Goal: Information Seeking & Learning: Learn about a topic

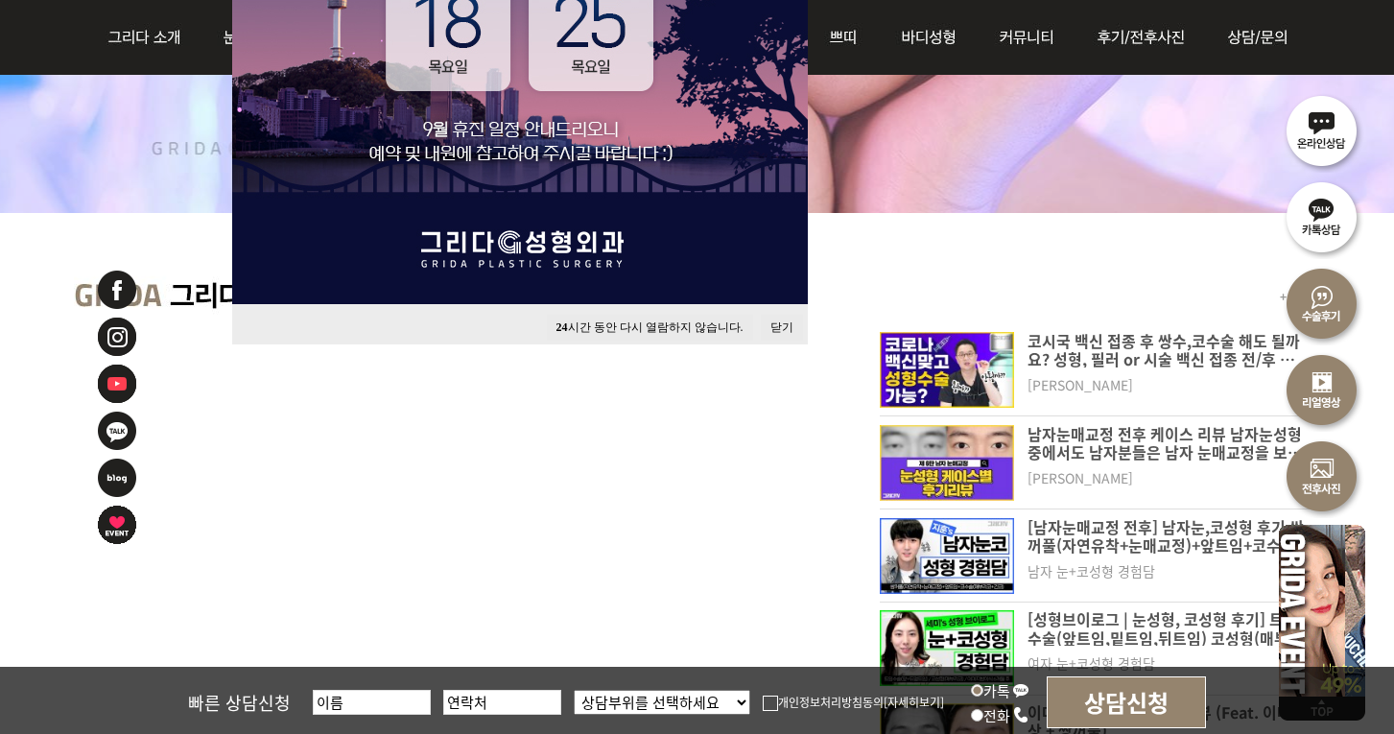
scroll to position [617, 0]
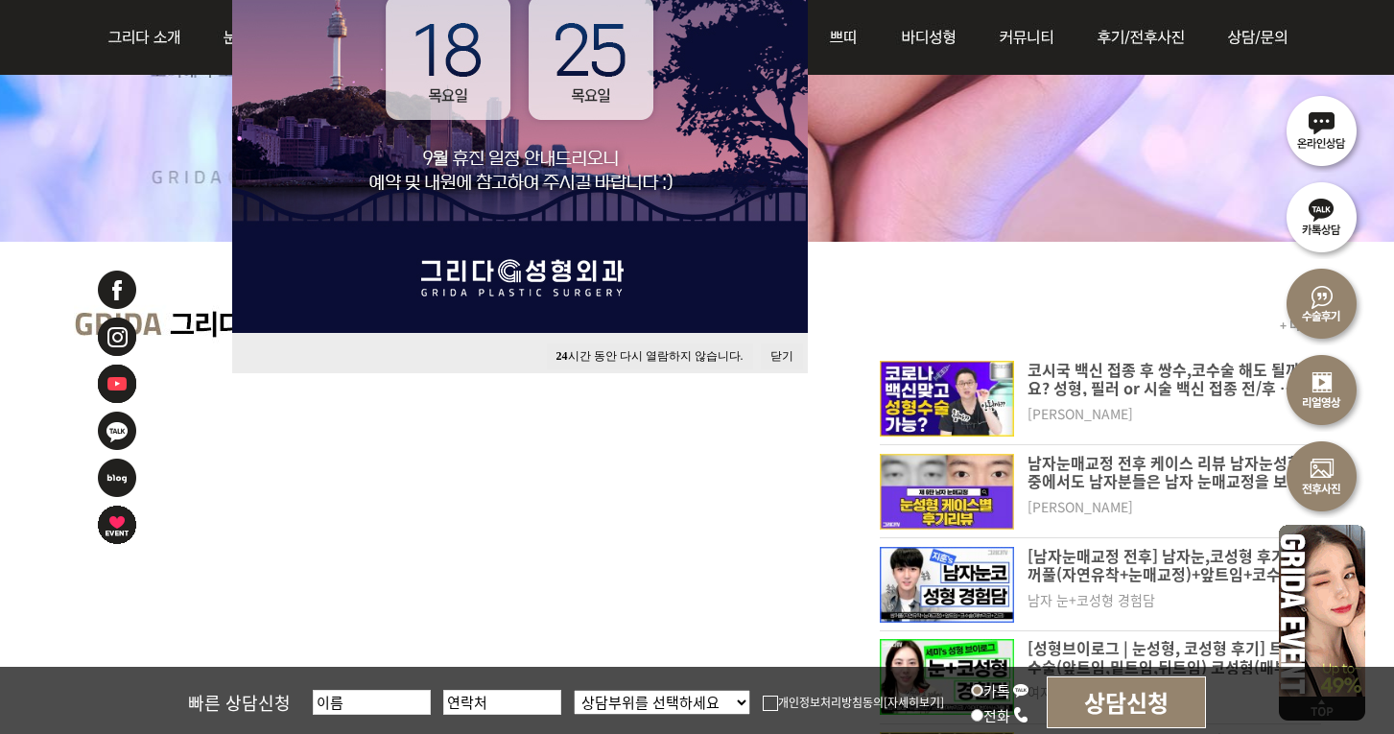
click at [787, 361] on button "닫기" at bounding box center [782, 356] width 42 height 26
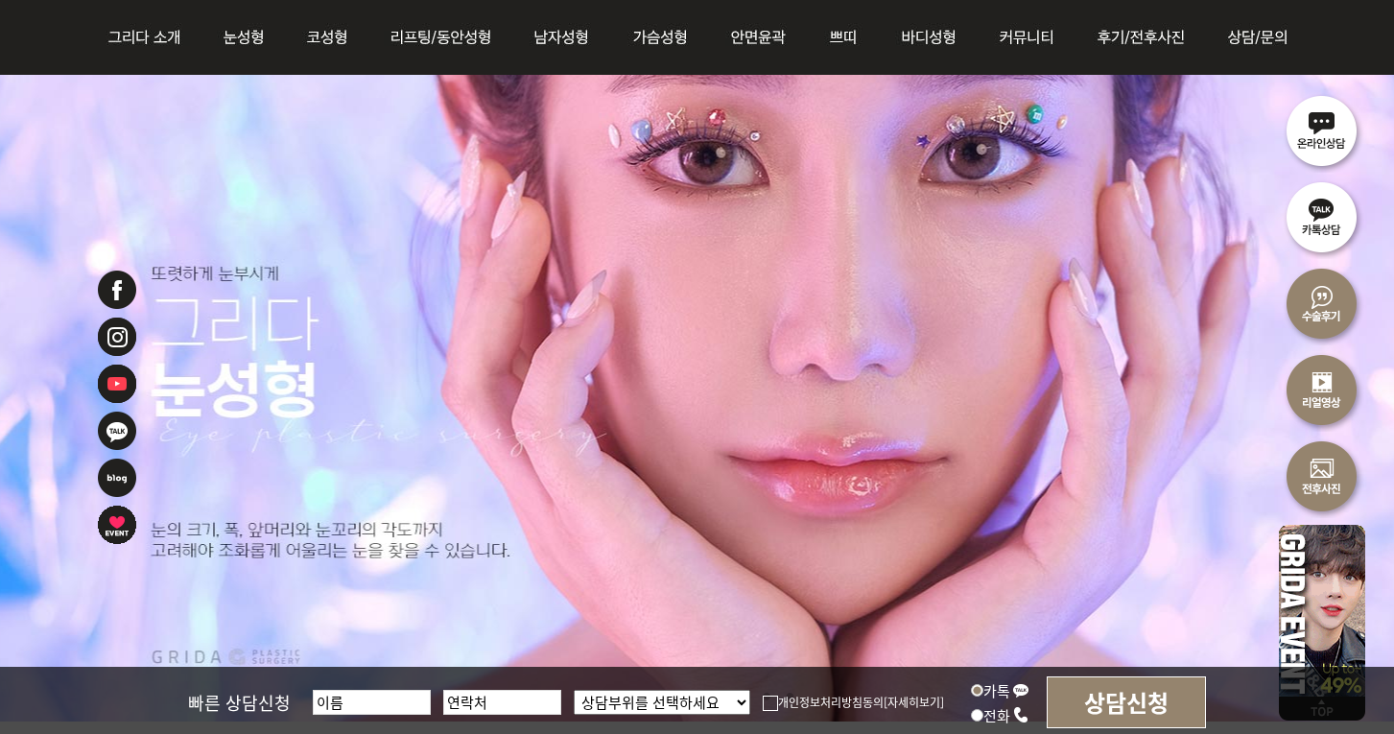
scroll to position [0, 0]
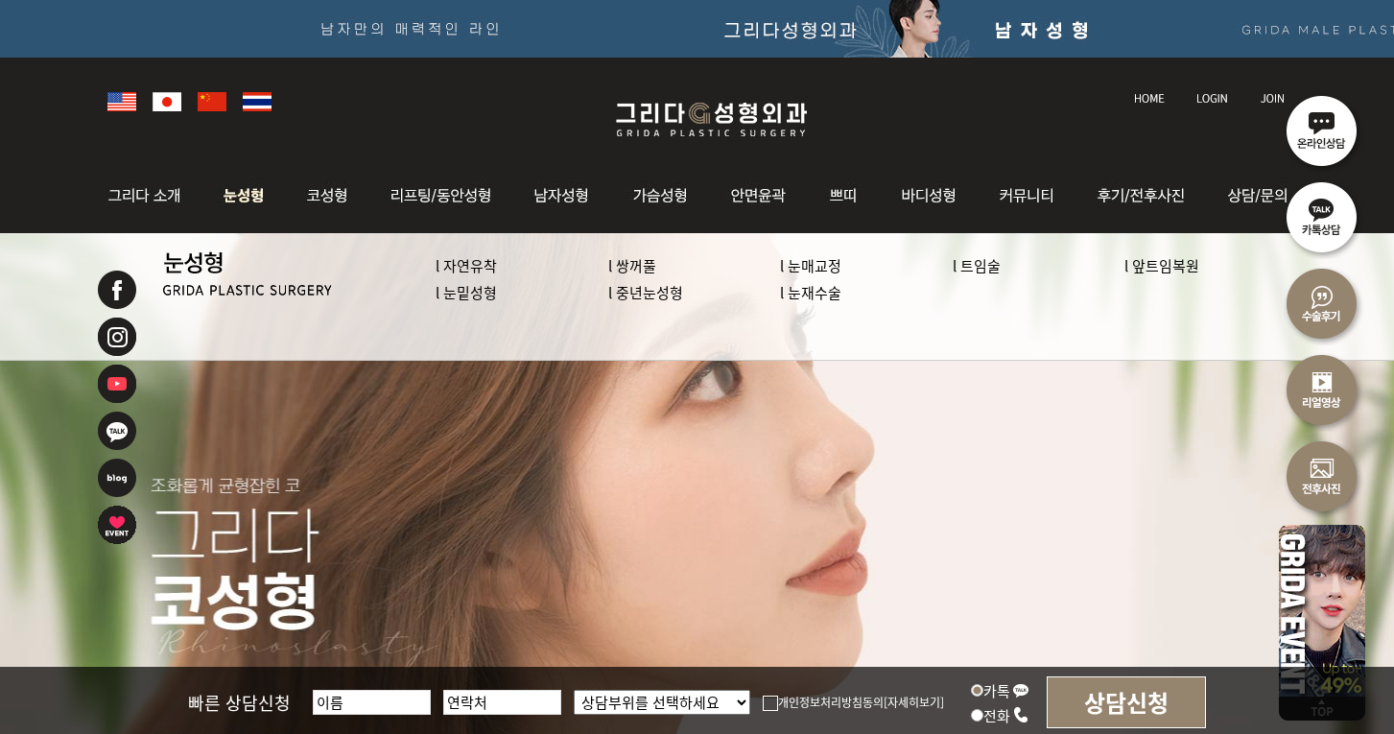
click at [627, 267] on link "l 쌍꺼풀" at bounding box center [632, 265] width 48 height 20
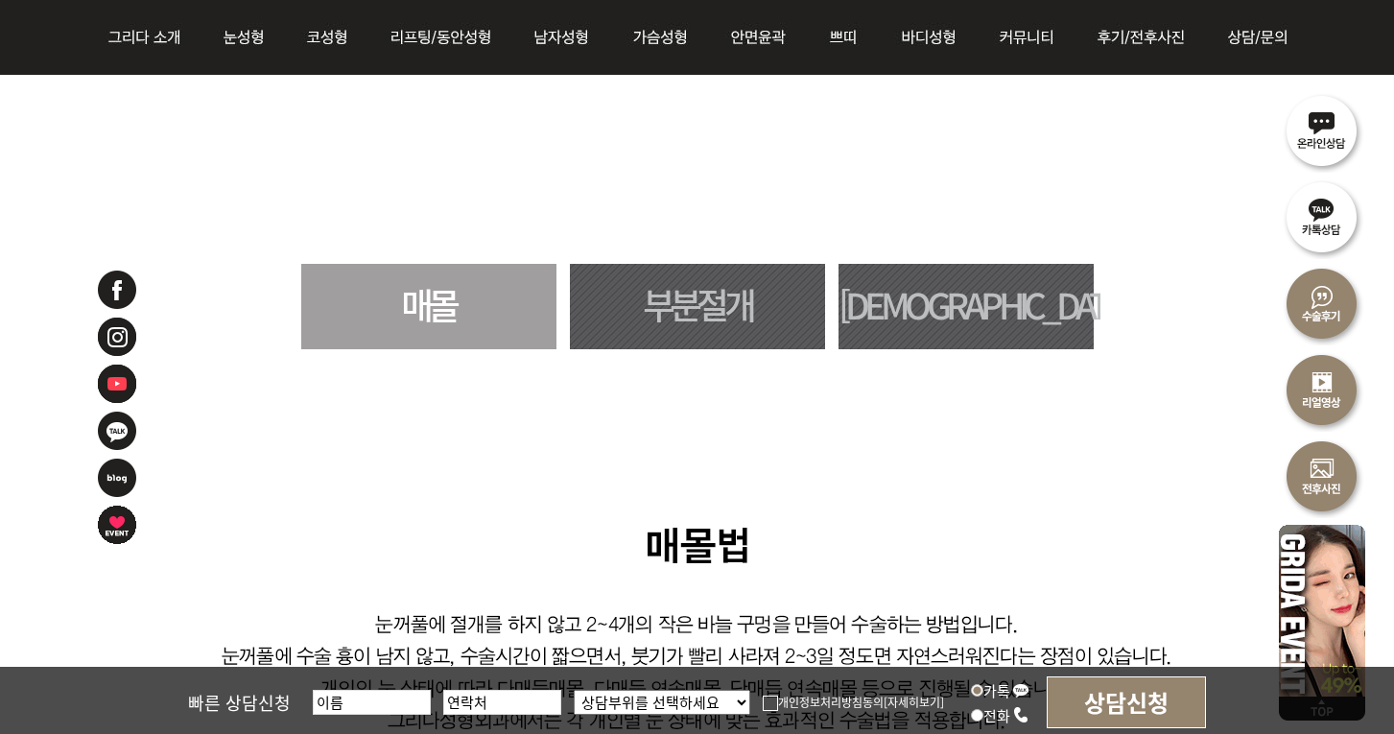
scroll to position [1053, 0]
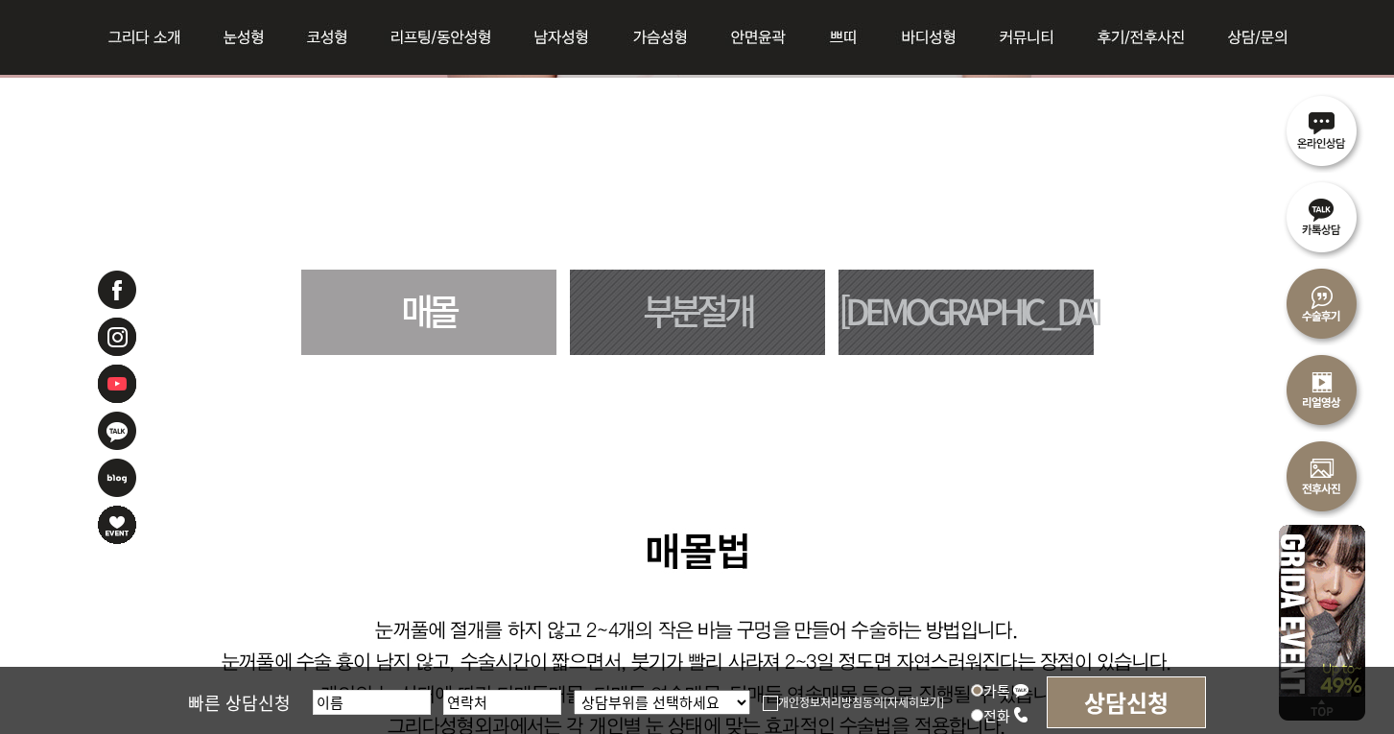
click at [662, 298] on link "부분절개" at bounding box center [697, 312] width 255 height 85
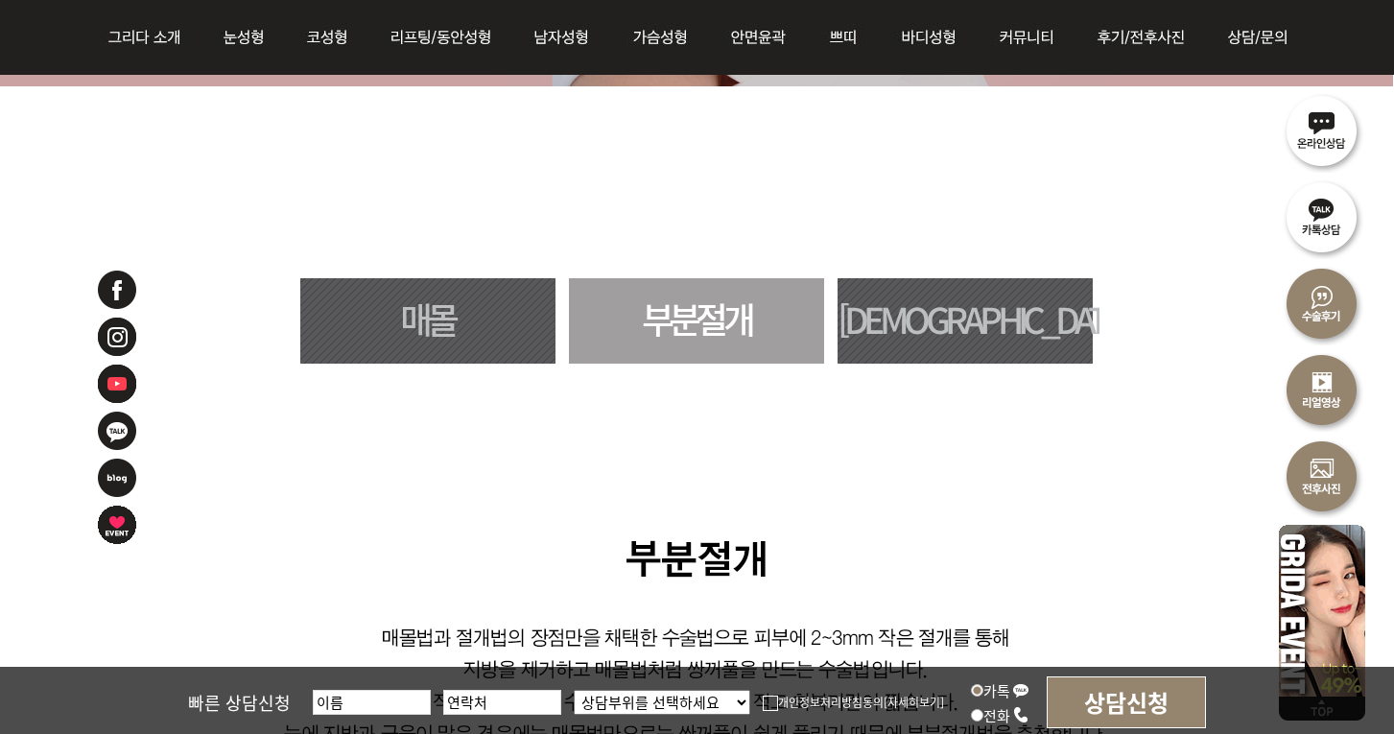
scroll to position [1177, 1]
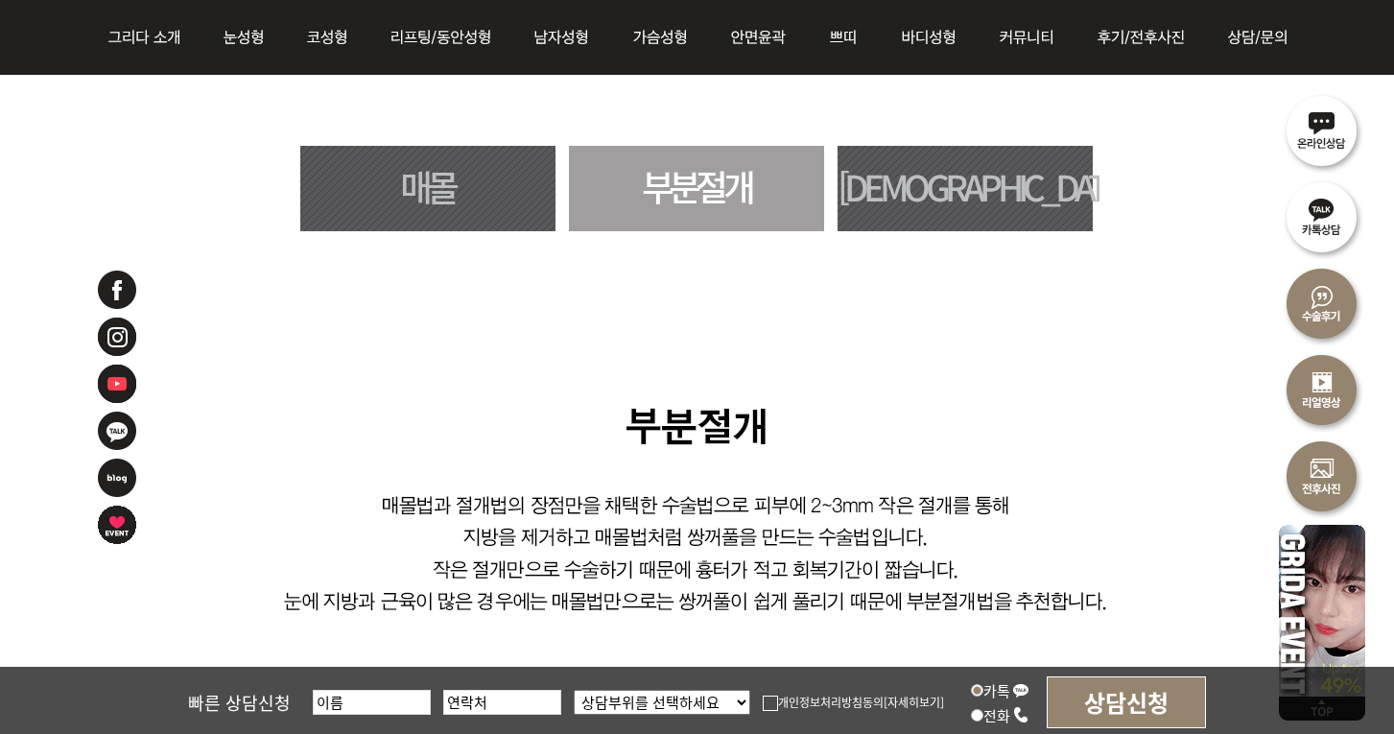
click at [975, 174] on link "[DEMOGRAPHIC_DATA]" at bounding box center [964, 188] width 255 height 85
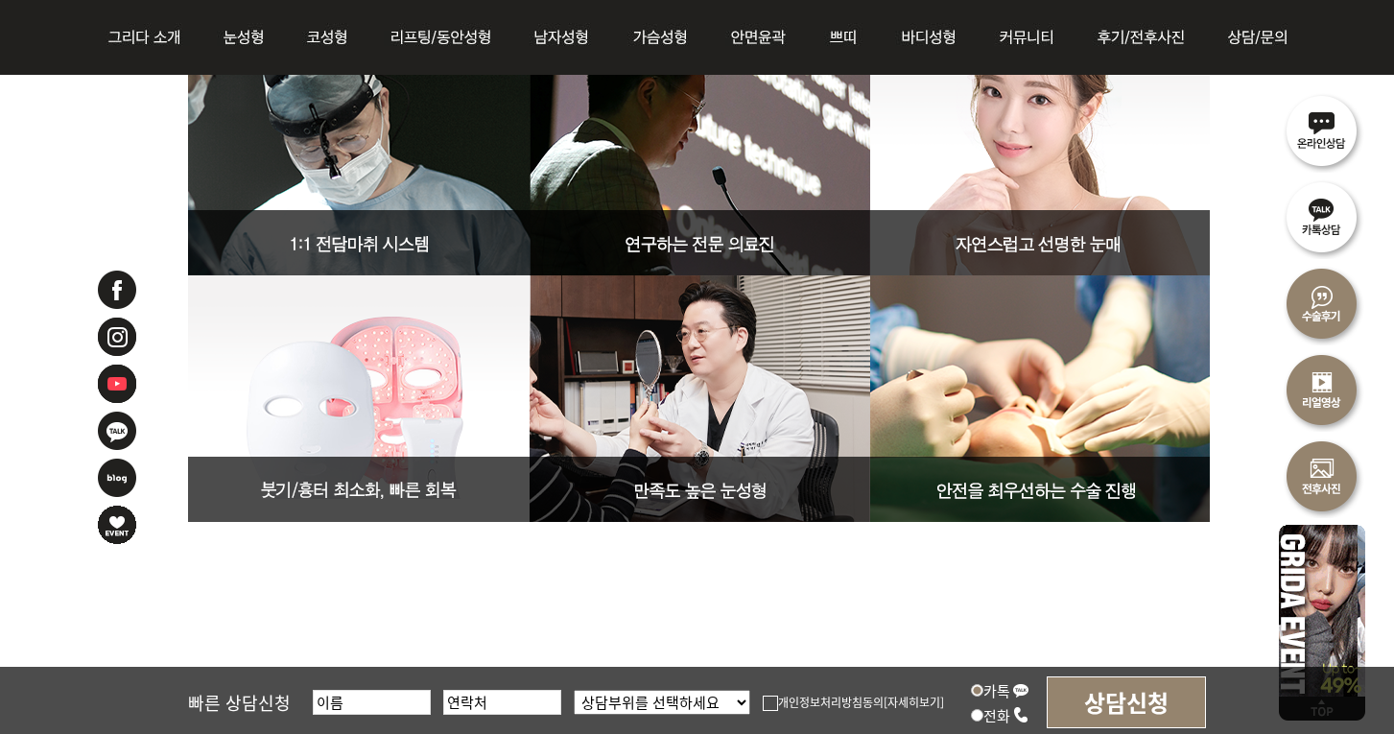
scroll to position [5357, 0]
